Goal: Feedback & Contribution: Leave review/rating

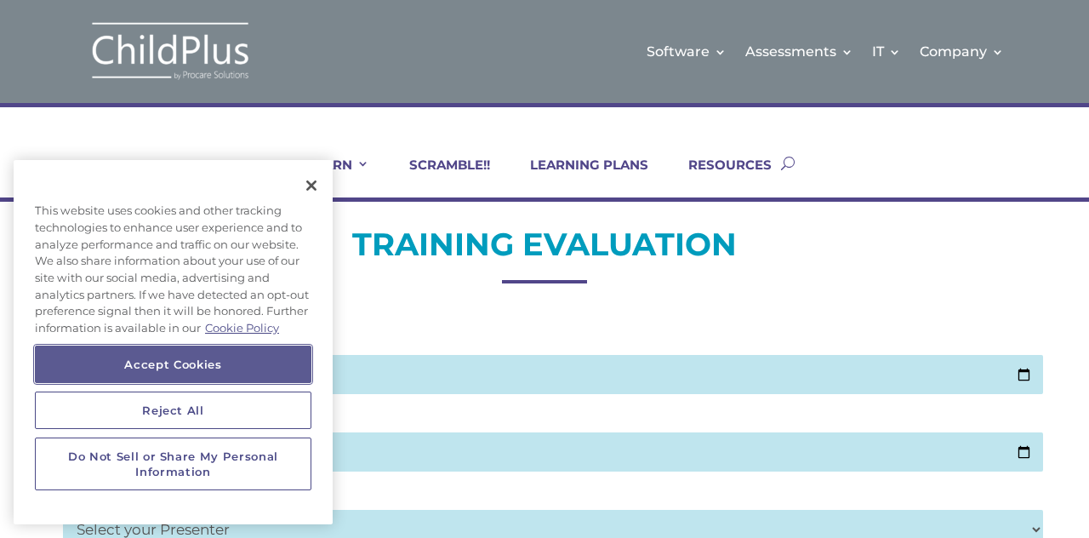
click at [143, 349] on button "Accept Cookies" at bounding box center [173, 363] width 276 height 37
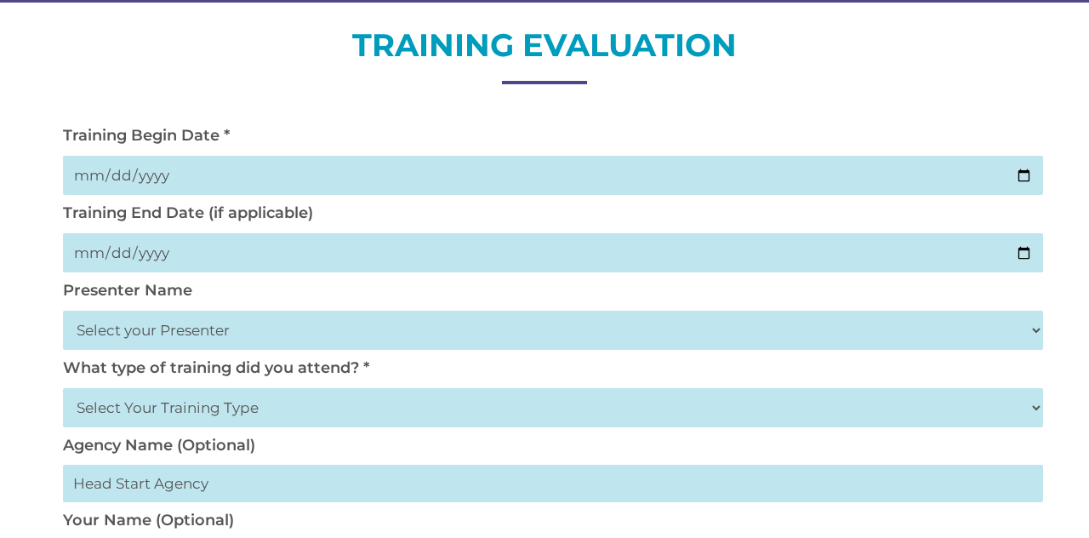
scroll to position [204, 0]
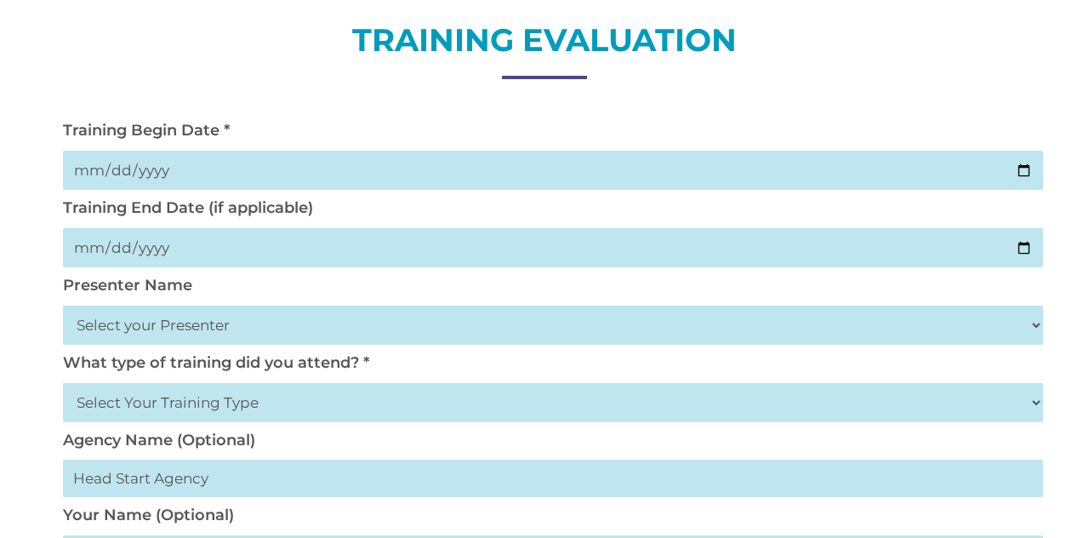
click at [191, 173] on input "date" at bounding box center [553, 170] width 980 height 39
type input "2025-10-02"
click at [311, 248] on input "date" at bounding box center [553, 247] width 980 height 39
type input "2025-10-02"
click at [291, 326] on select "Select your Presenter Aaron Dickerson Amy Corkery Cindy Coats Danielle Hensley …" at bounding box center [553, 324] width 980 height 39
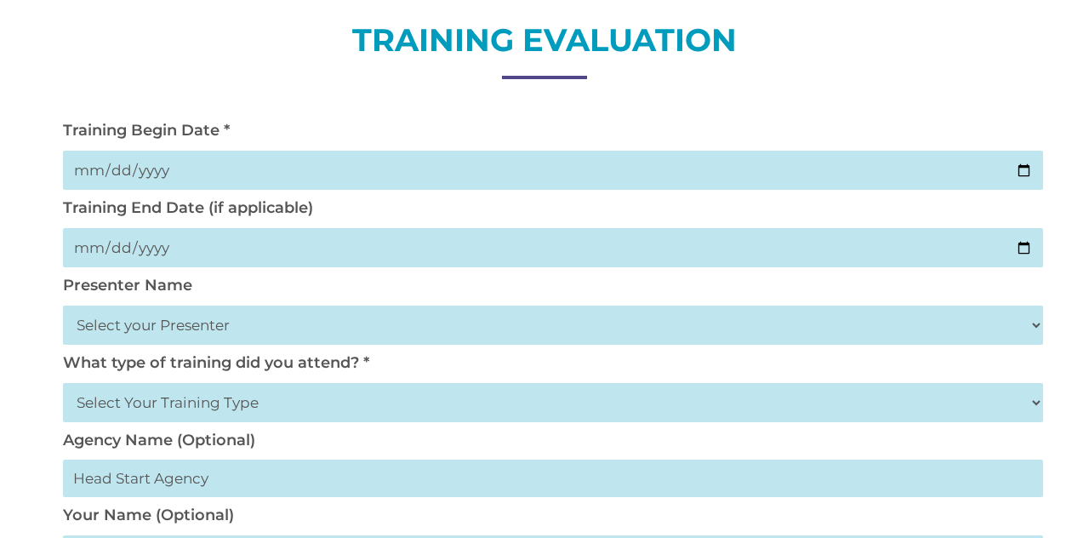
select select "Nickerson, Trecia"
click at [63, 307] on select "Select your Presenter Aaron Dickerson Amy Corkery Cindy Coats Danielle Hensley …" at bounding box center [553, 324] width 980 height 39
click at [300, 403] on select "Select Your Training Type On-site (at your agency) Virtual Visit Live Group Web…" at bounding box center [553, 402] width 980 height 39
select select "Live Group Webinar"
click at [63, 385] on select "Select Your Training Type On-site (at your agency) Virtual Visit Live Group Web…" at bounding box center [553, 402] width 980 height 39
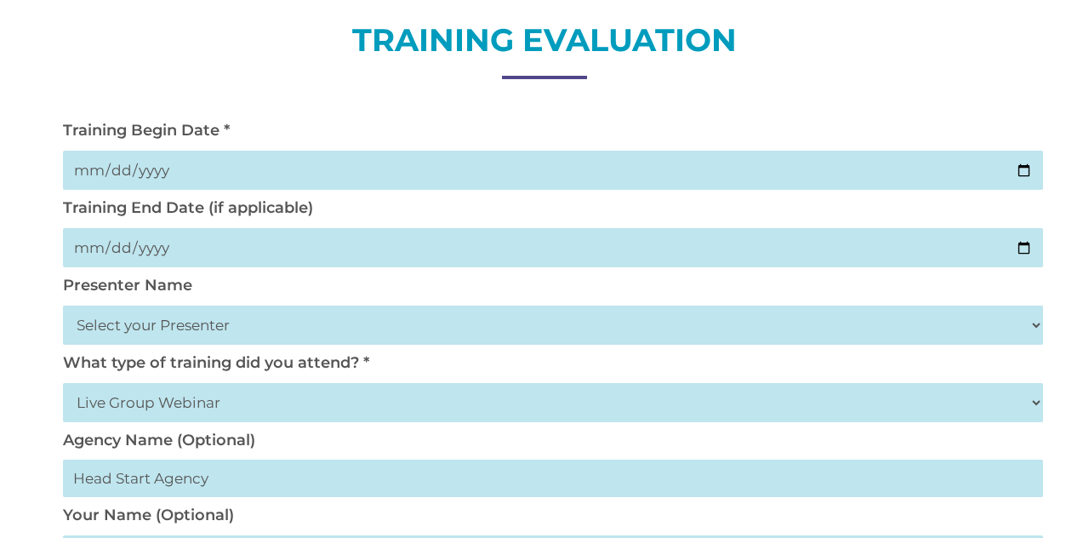
click at [296, 481] on input "text" at bounding box center [553, 477] width 980 height 37
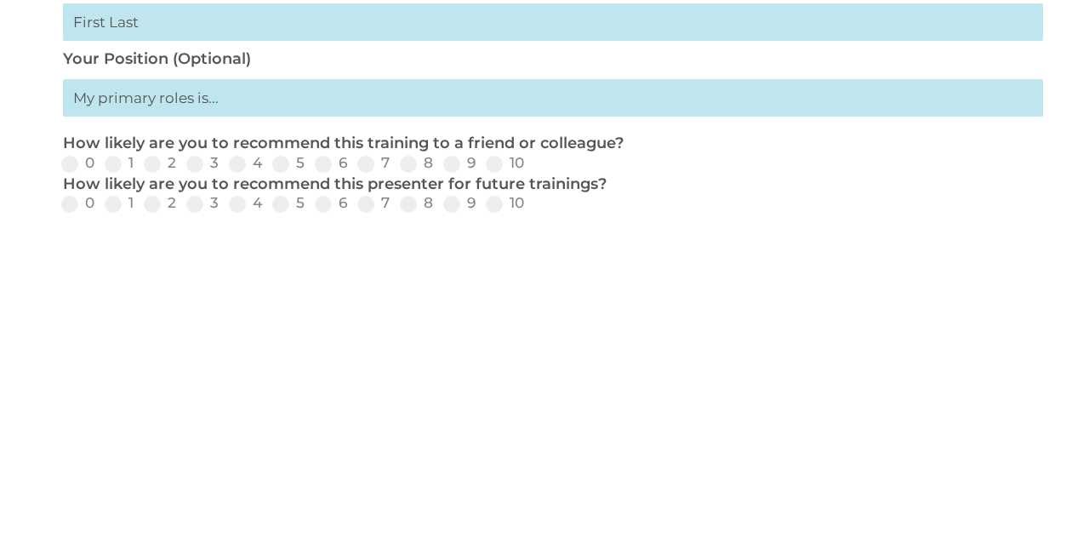
scroll to position [419, 0]
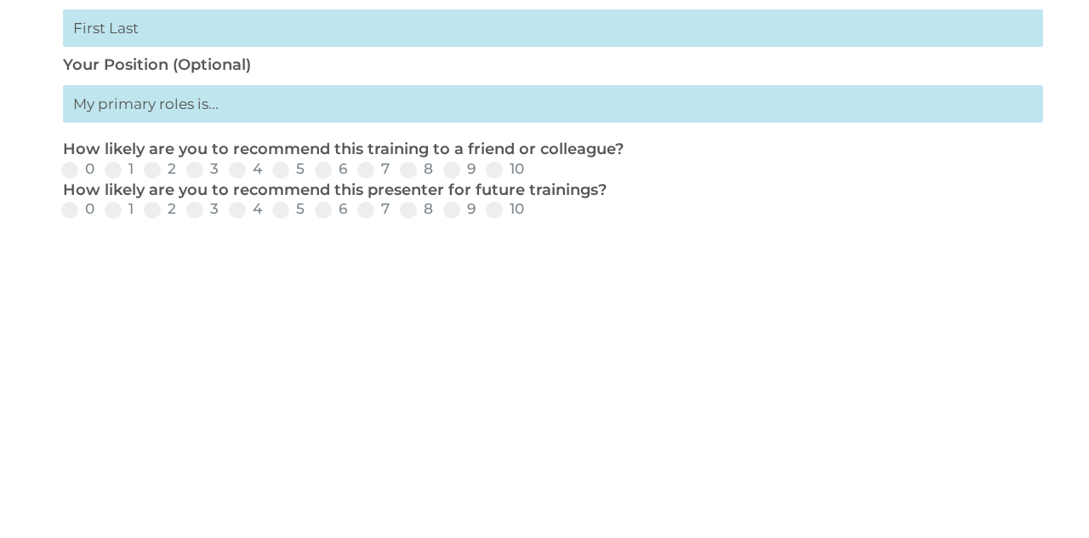
click at [277, 430] on input "text" at bounding box center [553, 414] width 980 height 37
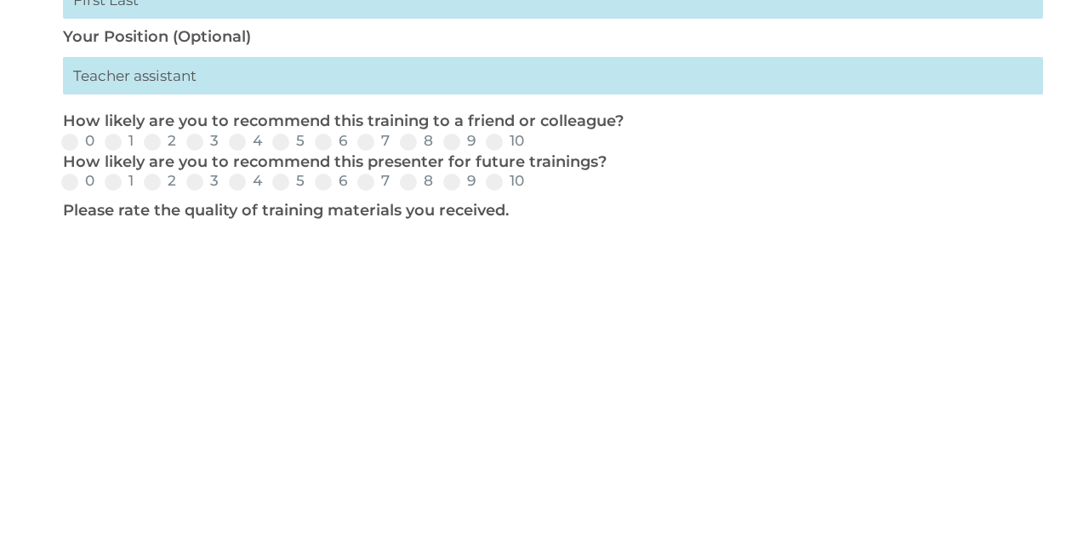
scroll to position [486, 0]
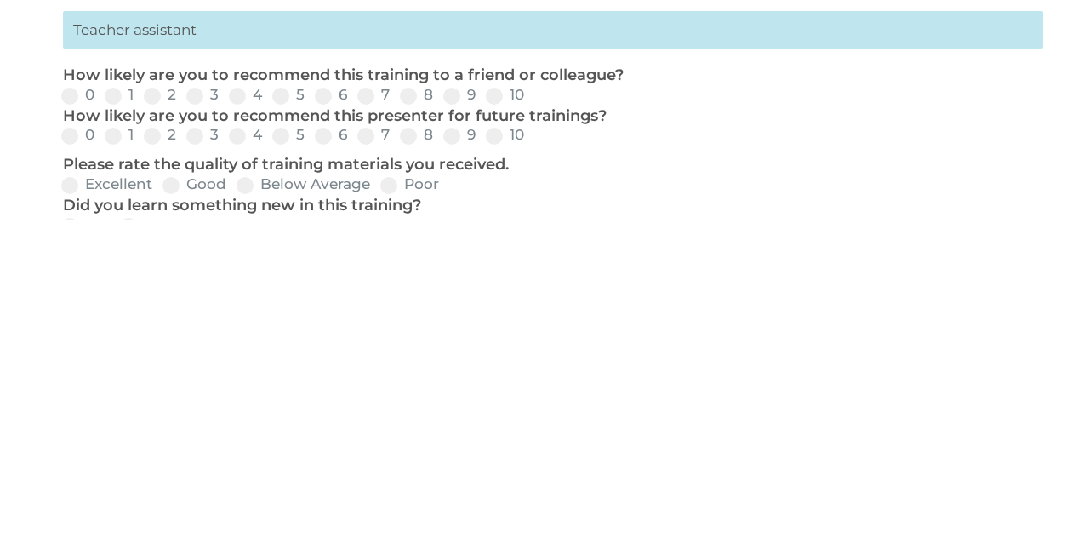
type input "Teacher assistant"
click at [512, 420] on label "10" at bounding box center [505, 413] width 38 height 14
click at [533, 425] on input "10" at bounding box center [538, 419] width 11 height 11
radio input "true"
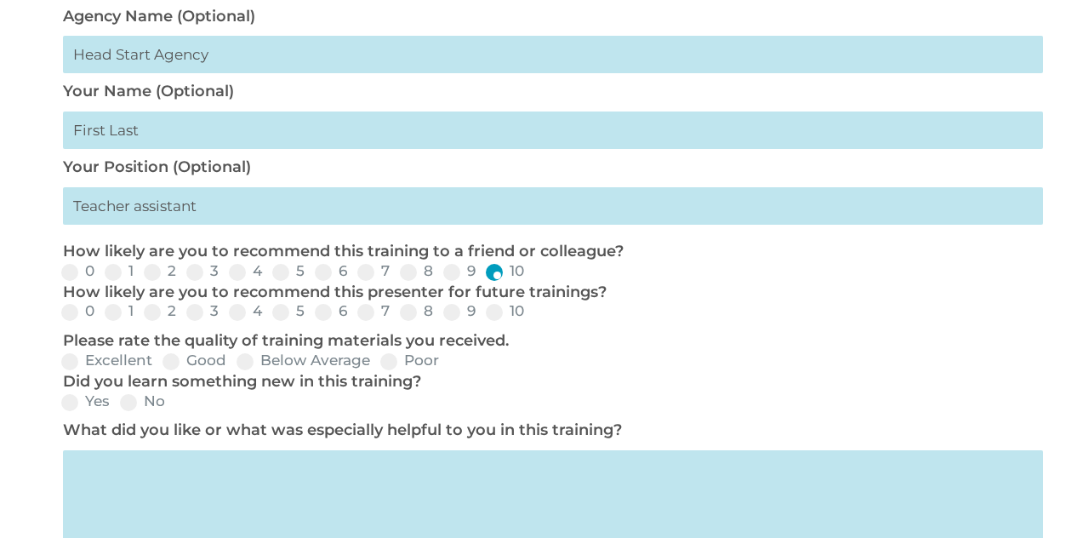
scroll to position [626, 0]
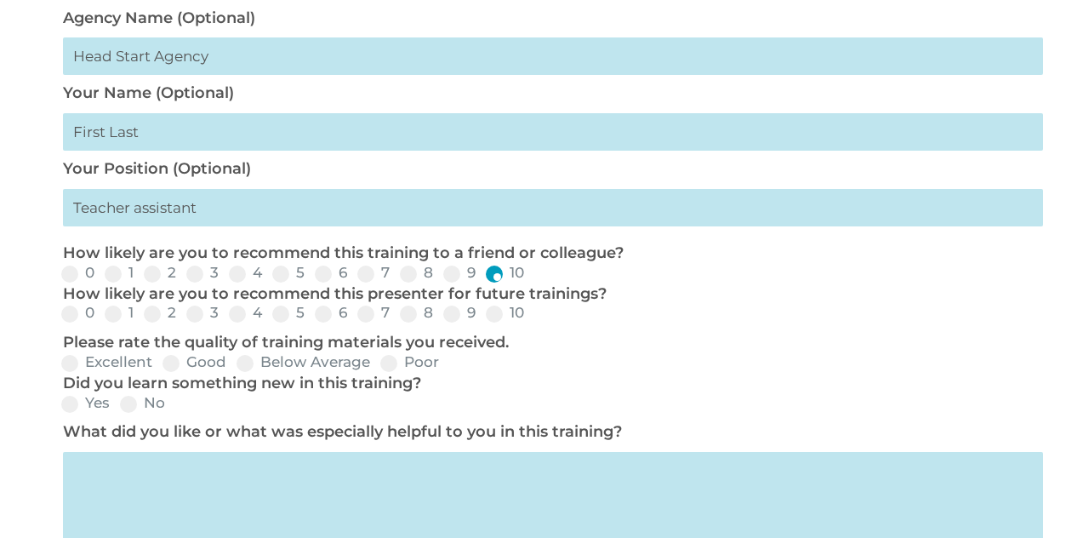
click at [512, 320] on label "10" at bounding box center [505, 312] width 38 height 14
click at [533, 325] on input "10" at bounding box center [538, 319] width 11 height 11
radio input "true"
click at [78, 369] on label "Excellent" at bounding box center [106, 362] width 91 height 14
click at [161, 370] on input "Excellent" at bounding box center [166, 368] width 11 height 11
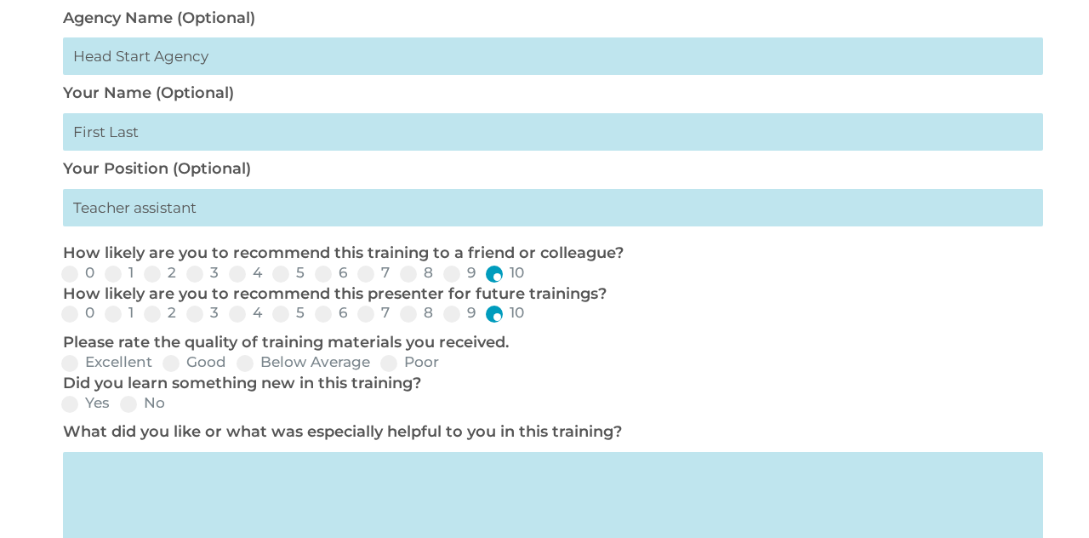
radio input "true"
click at [77, 408] on span at bounding box center [69, 404] width 17 height 17
click at [118, 408] on input "Yes" at bounding box center [123, 409] width 11 height 11
radio input "true"
click at [116, 486] on textarea at bounding box center [553, 513] width 980 height 123
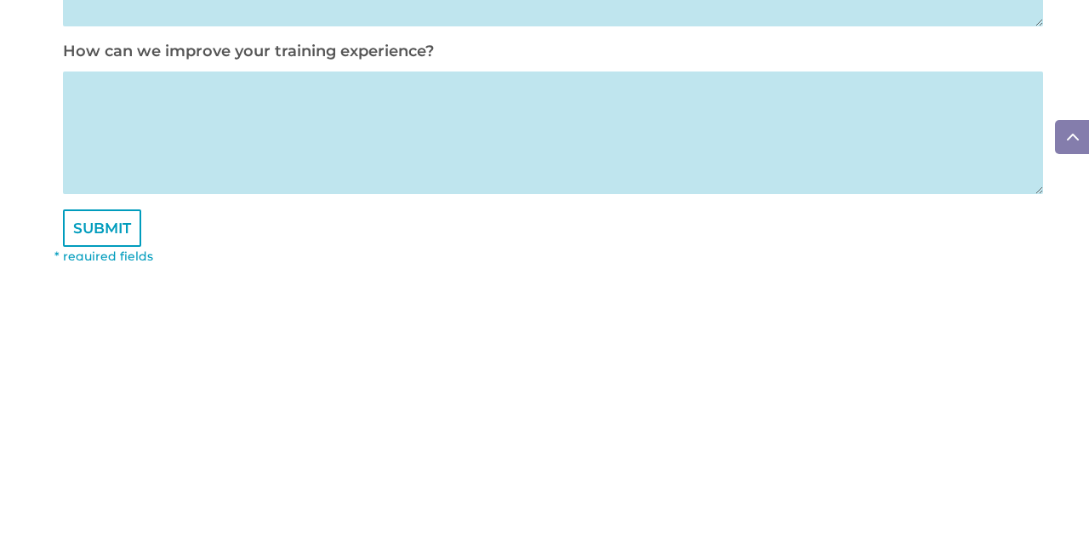
scroll to position [902, 0]
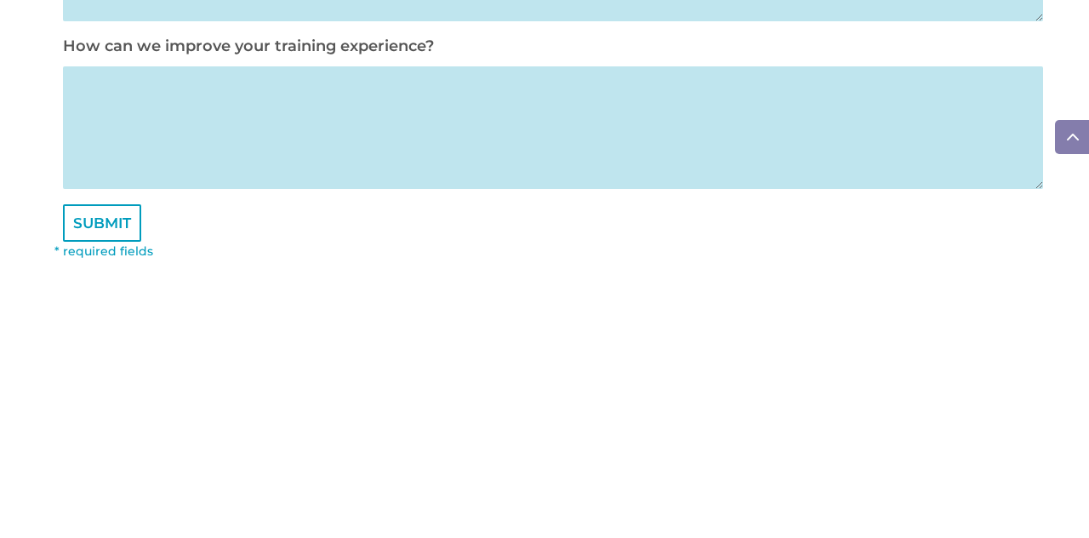
type textarea "I likes the new DRDP look more easier."
click at [231, 430] on textarea at bounding box center [553, 405] width 980 height 123
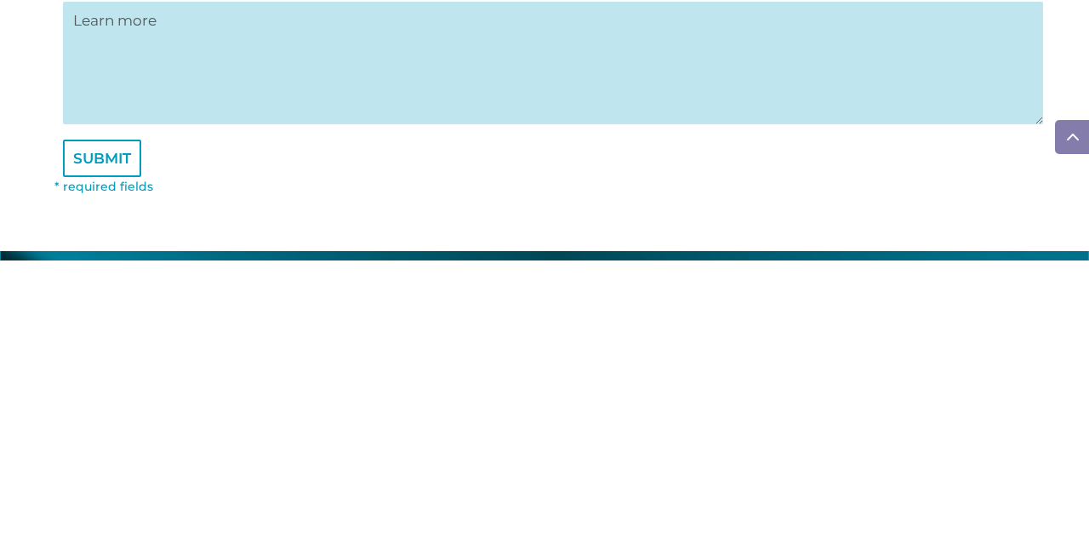
scroll to position [1011, 0]
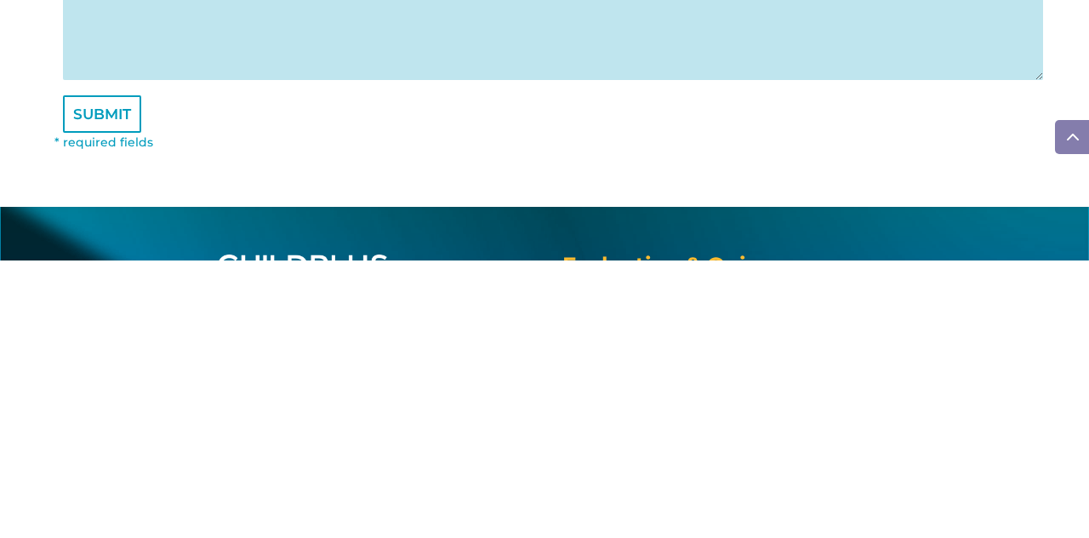
type textarea "Learn more"
click at [95, 410] on input "SUBMIT" at bounding box center [102, 391] width 78 height 37
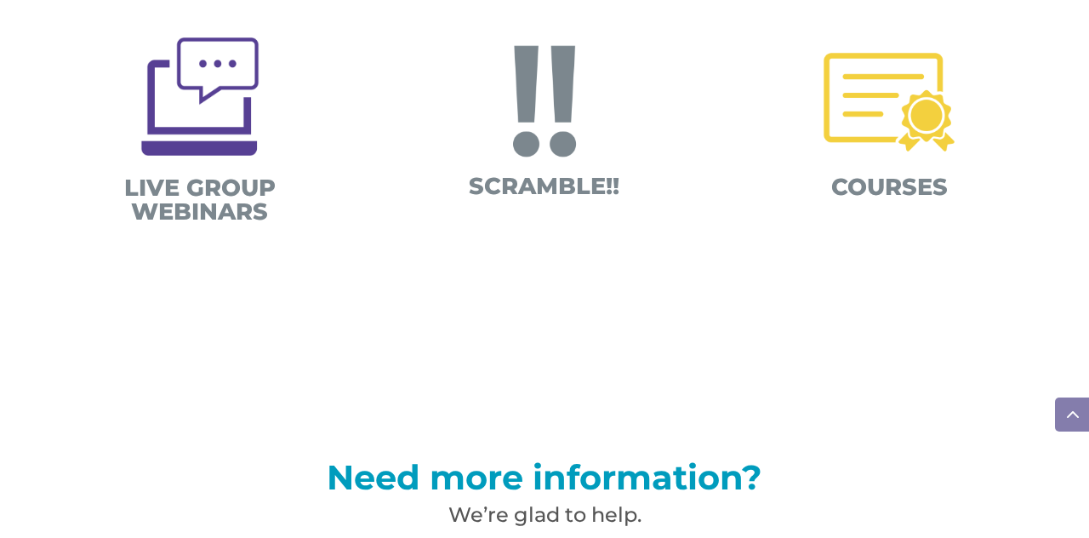
scroll to position [949, 0]
